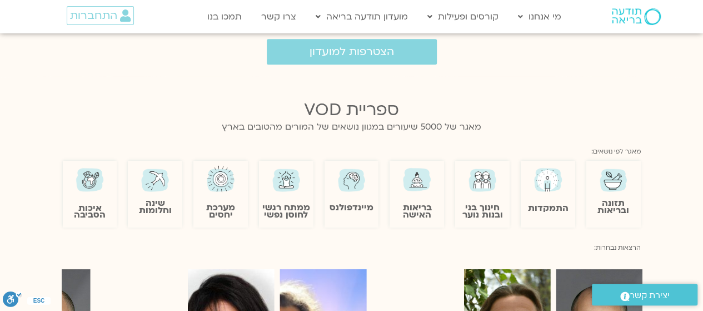
scroll to position [722, 0]
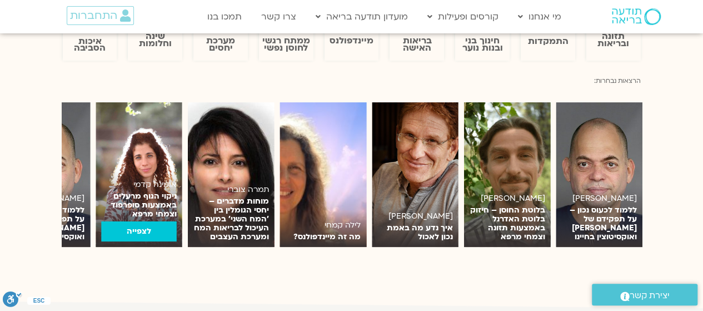
click at [146, 234] on link "לצפייה" at bounding box center [139, 231] width 76 height 20
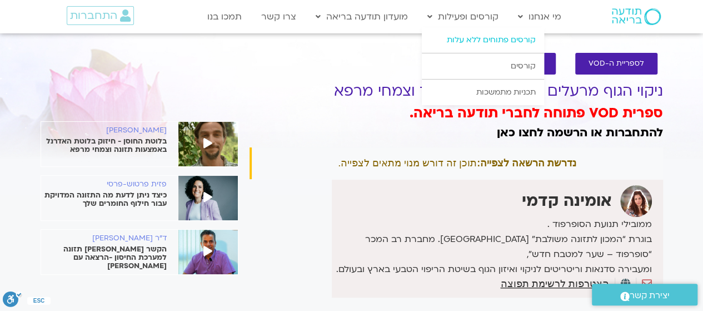
click at [485, 35] on link "קורסים פתוחים ללא עלות" at bounding box center [483, 40] width 122 height 26
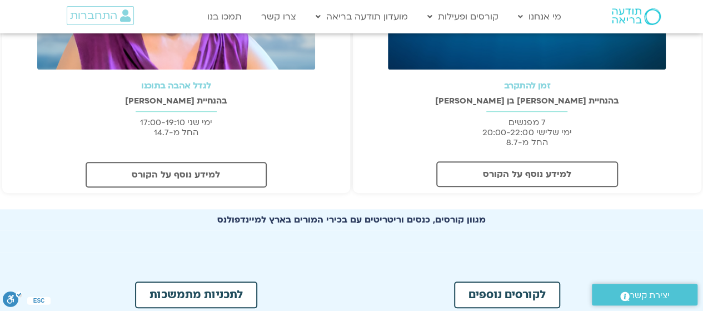
scroll to position [500, 0]
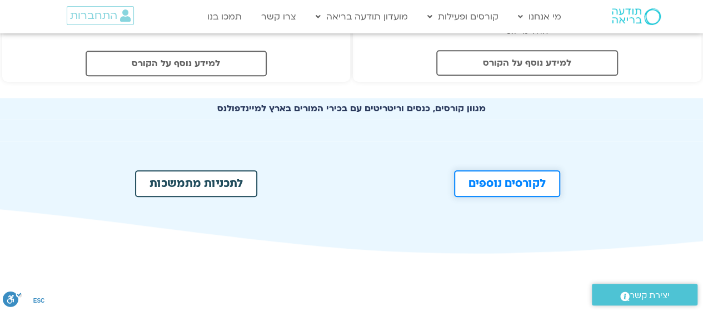
click at [507, 186] on span "לקורסים נוספים" at bounding box center [506, 183] width 77 height 11
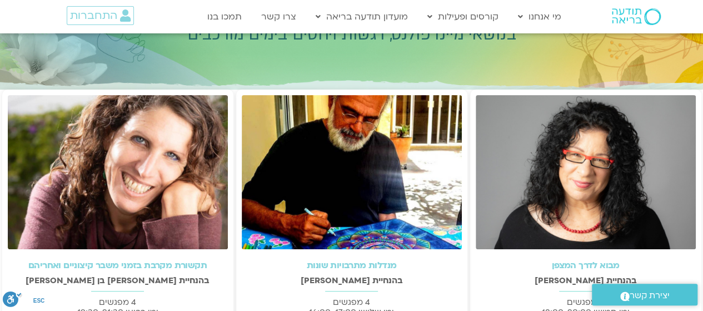
scroll to position [222, 0]
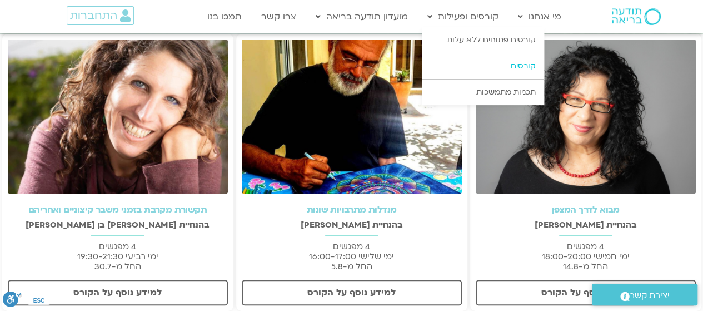
click at [516, 64] on link "קורסים" at bounding box center [483, 66] width 122 height 26
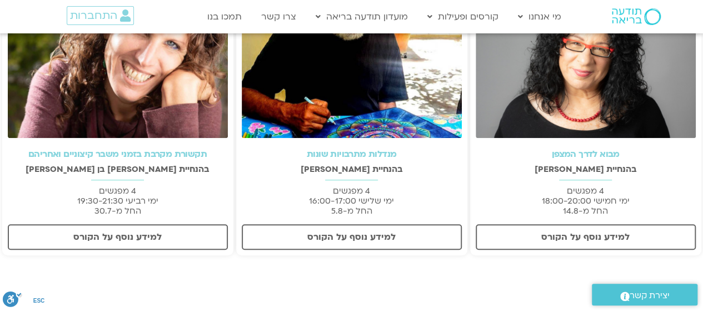
scroll to position [222, 0]
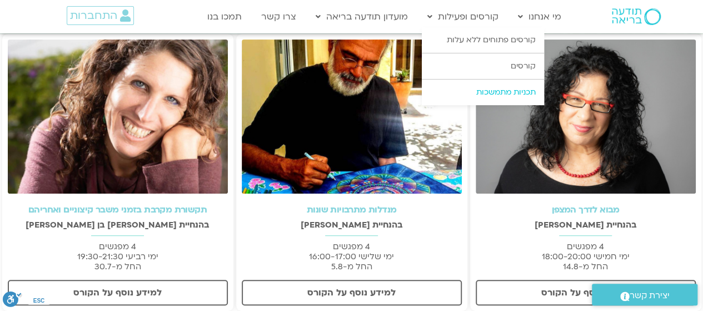
click at [502, 88] on link "תכניות מתמשכות" at bounding box center [483, 92] width 122 height 26
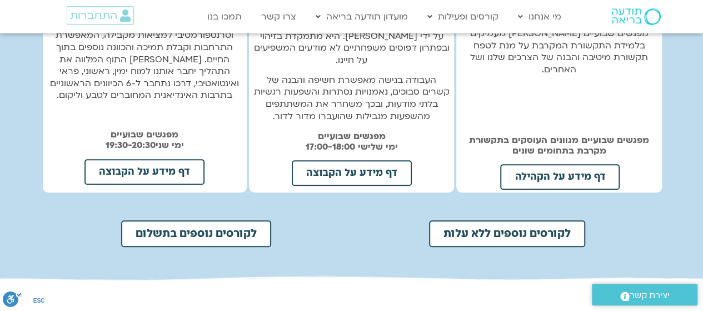
scroll to position [500, 0]
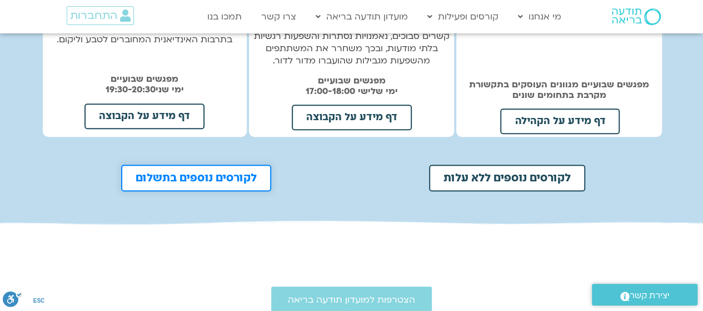
click at [181, 174] on span "לקורסים נוספים בתשלום" at bounding box center [196, 177] width 121 height 11
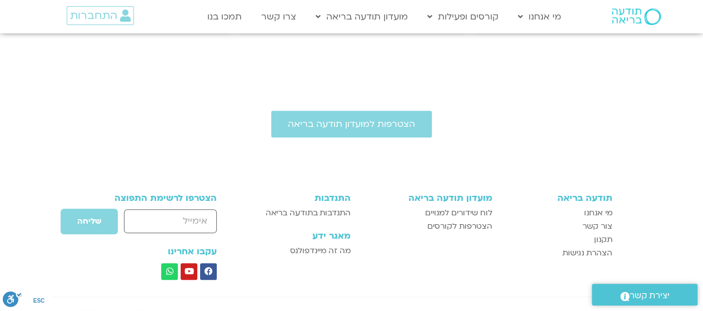
scroll to position [619, 0]
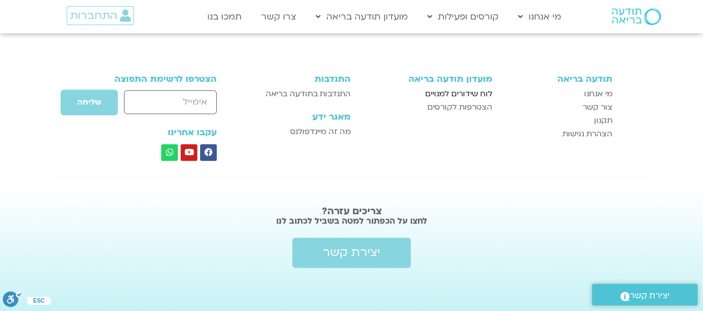
click at [436, 91] on span "לוח שידורים למנויים" at bounding box center [458, 93] width 67 height 13
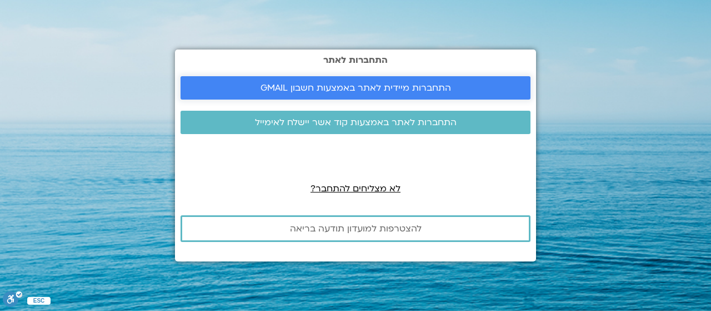
click at [436, 91] on span "התחברות מיידית לאתר באמצעות חשבון GMAIL" at bounding box center [356, 88] width 191 height 10
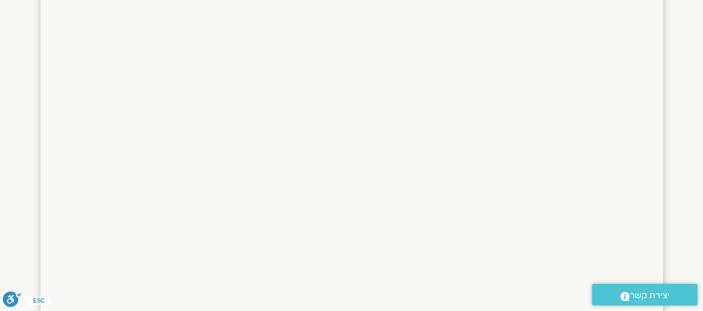
scroll to position [96, 0]
